Goal: Check status: Check status

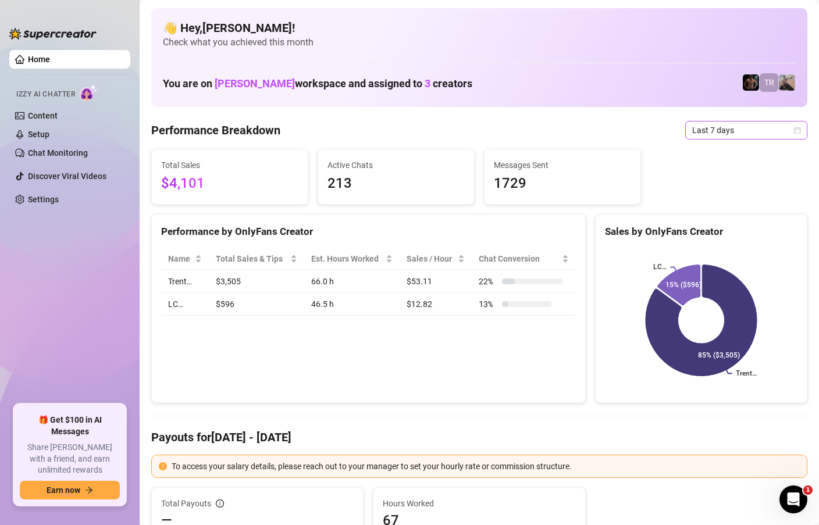
click at [797, 124] on span "Last 7 days" at bounding box center [746, 130] width 108 height 17
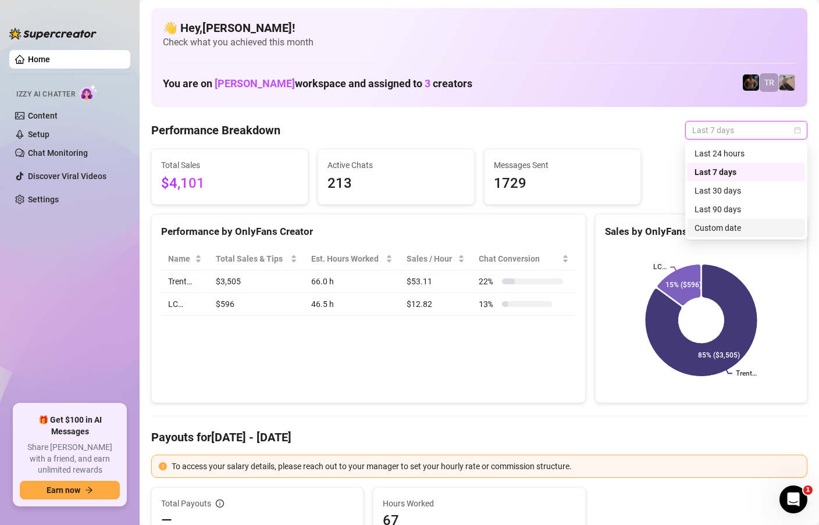
click at [735, 225] on div "Custom date" at bounding box center [746, 228] width 104 height 13
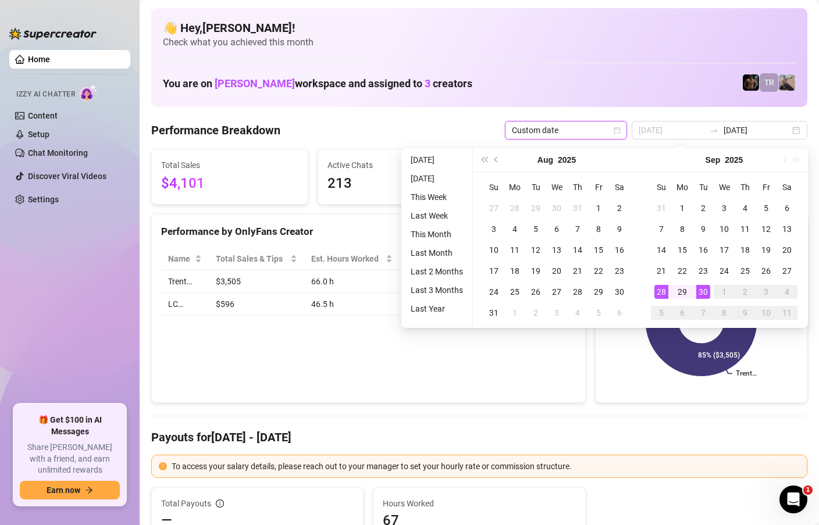
type input "[DATE]"
click at [703, 291] on div "30" at bounding box center [703, 292] width 14 height 14
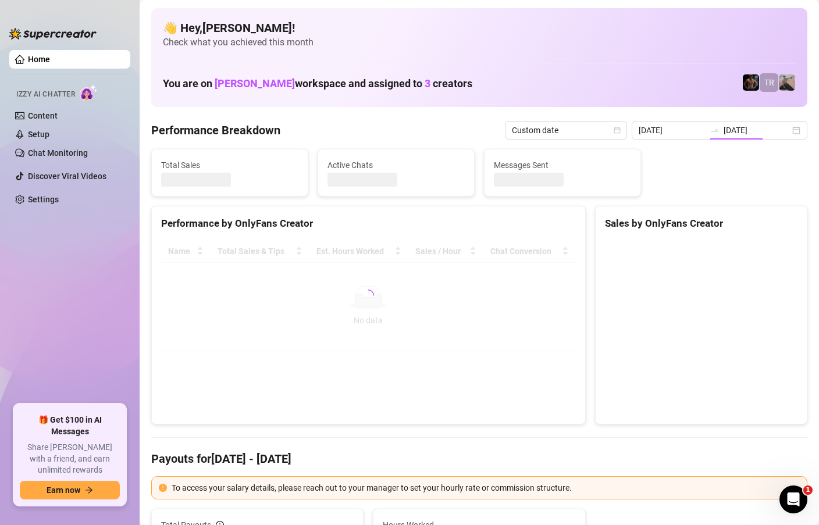
type input "[DATE]"
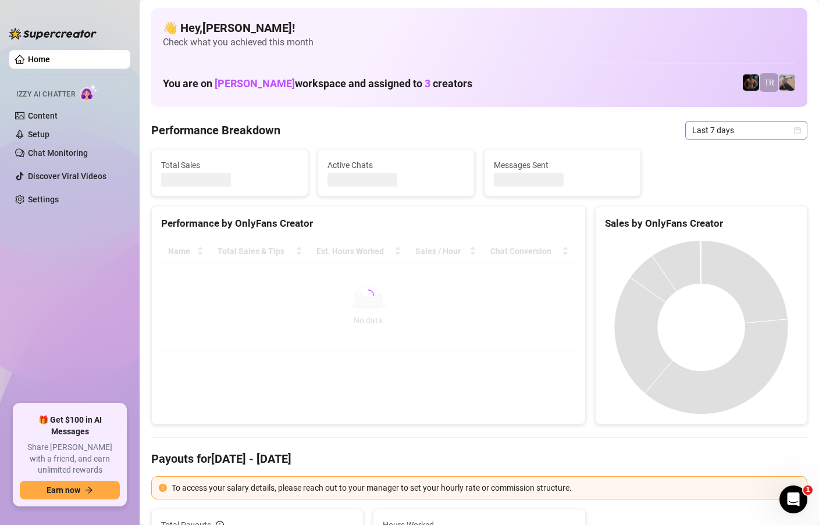
click at [799, 127] on icon "calendar" at bounding box center [797, 130] width 7 height 7
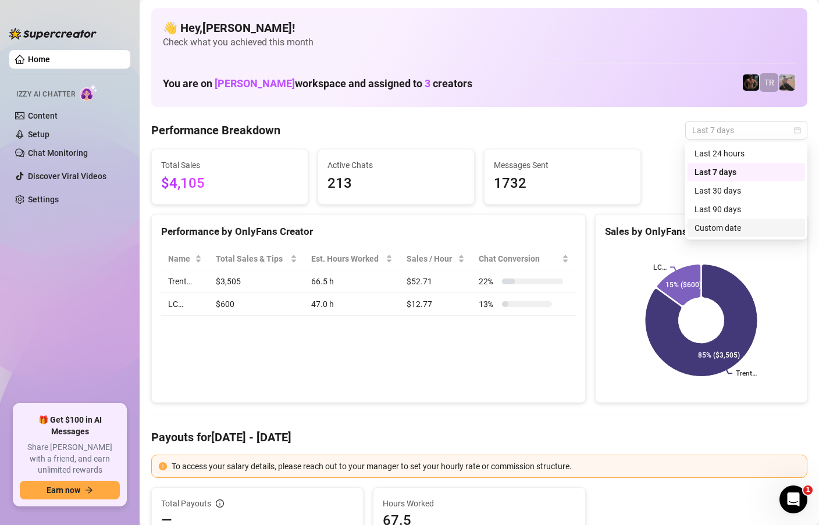
click at [728, 226] on div "Custom date" at bounding box center [746, 228] width 104 height 13
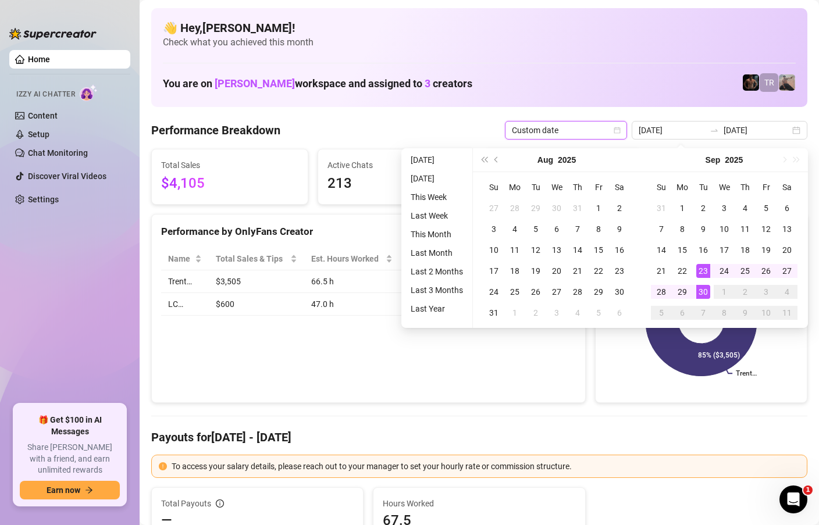
type input "[DATE]"
click at [705, 295] on div "30" at bounding box center [703, 292] width 14 height 14
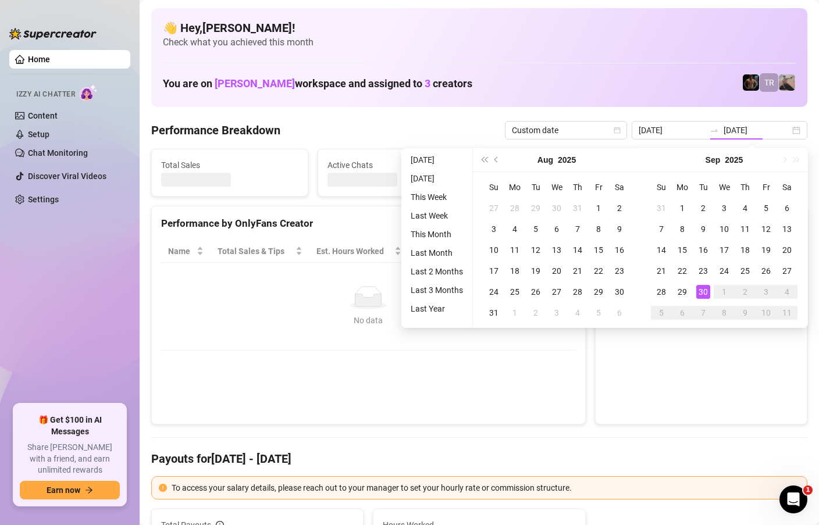
type input "[DATE]"
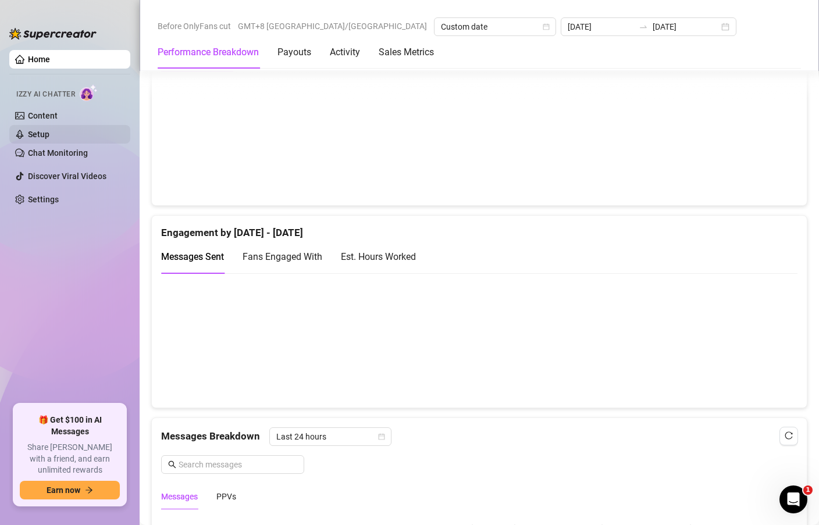
scroll to position [321, 0]
